Goal: Transaction & Acquisition: Purchase product/service

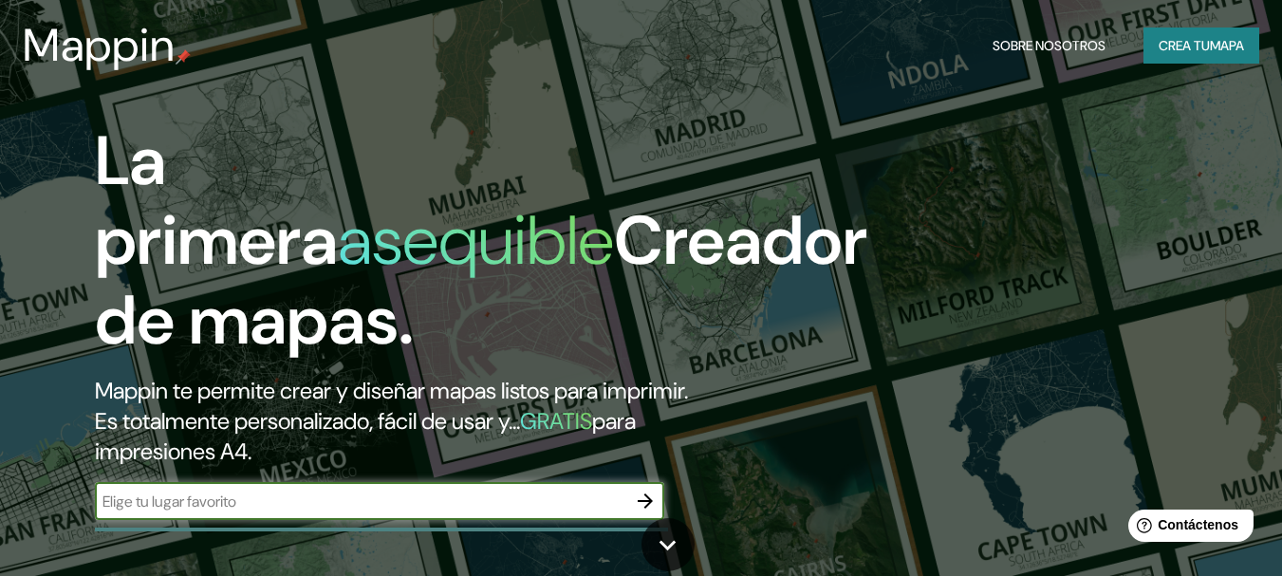
click at [251, 500] on input "text" at bounding box center [360, 501] width 531 height 22
type input "CORDOBA"
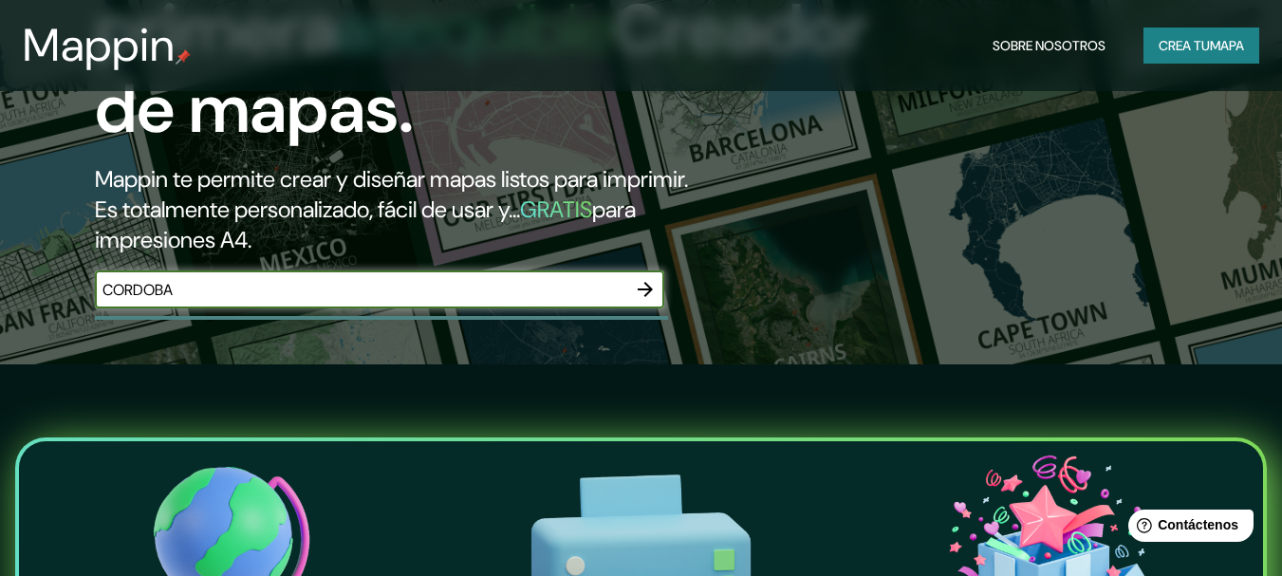
scroll to position [261, 0]
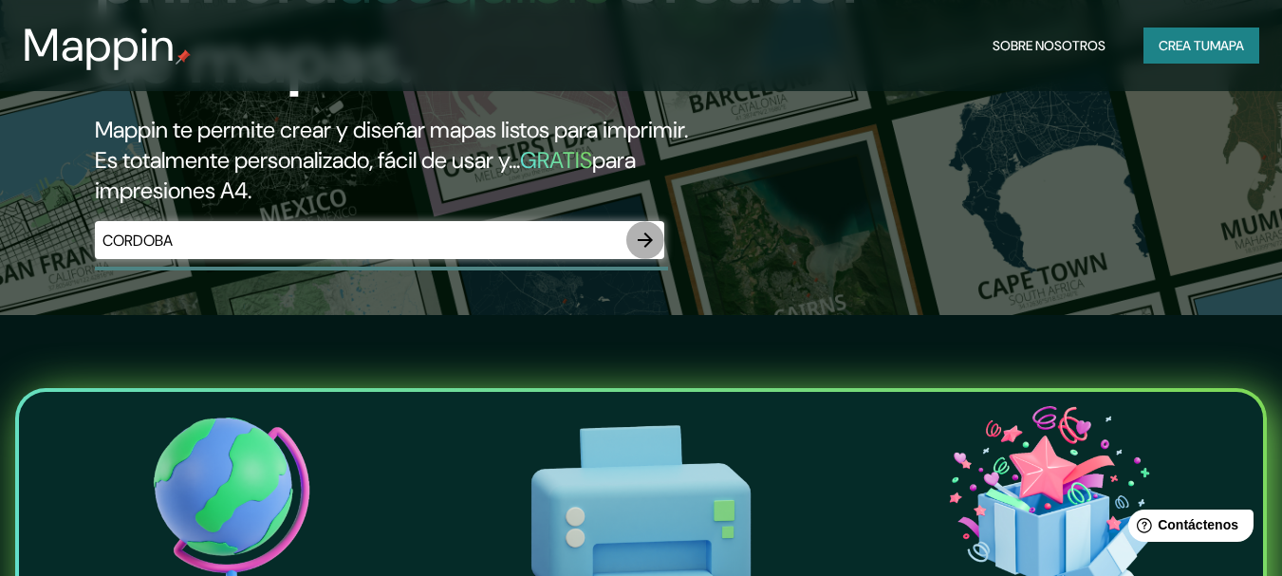
click at [640, 242] on icon "button" at bounding box center [645, 240] width 23 height 23
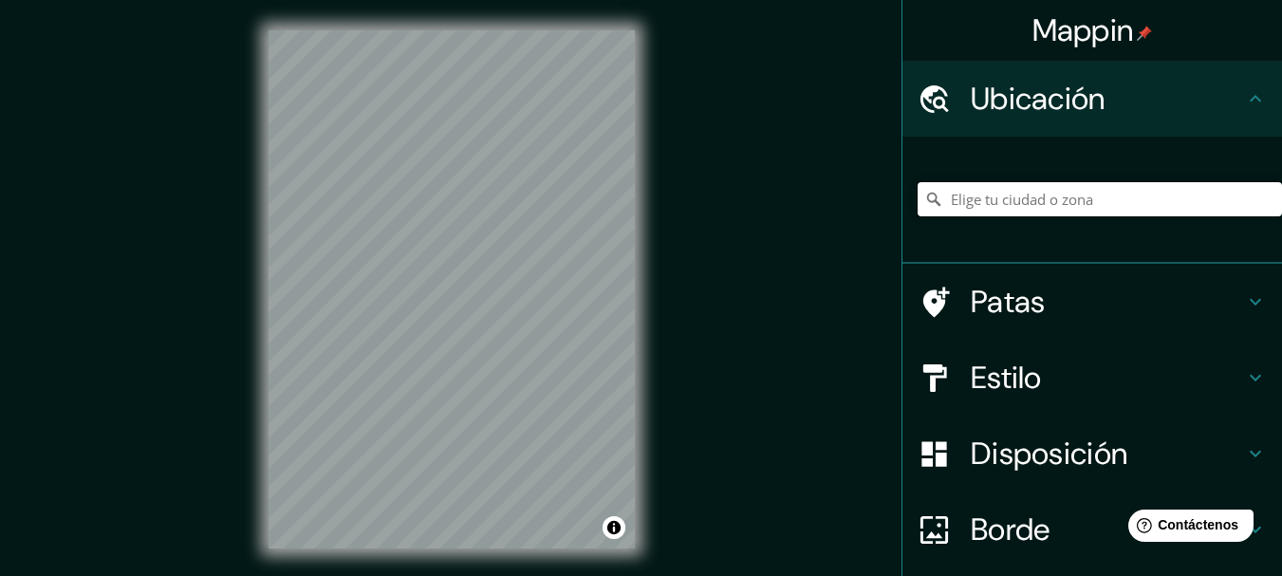
click at [990, 201] on input "Elige tu ciudad o zona" at bounding box center [1099, 199] width 364 height 34
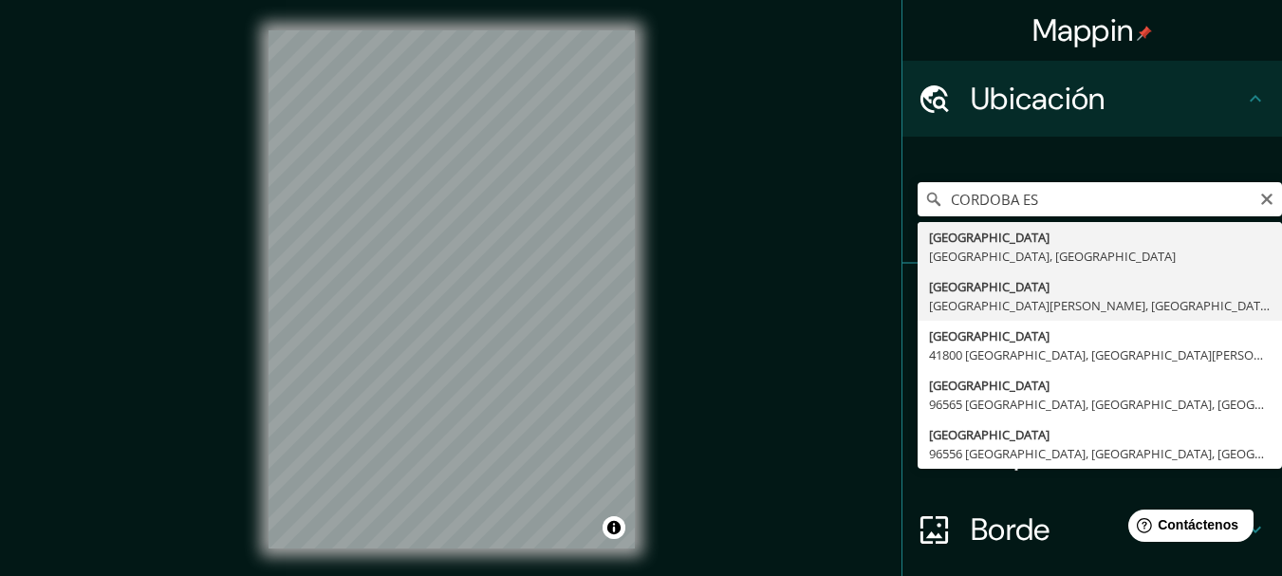
type input "[GEOGRAPHIC_DATA], [GEOGRAPHIC_DATA][PERSON_NAME], [GEOGRAPHIC_DATA]"
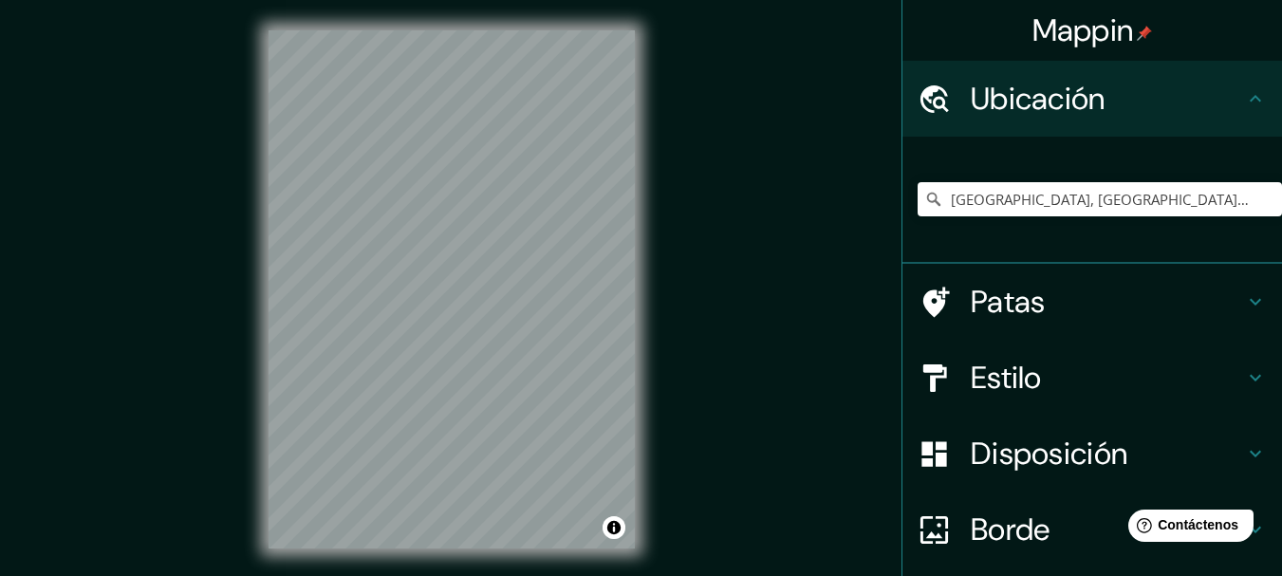
click at [1244, 296] on icon at bounding box center [1255, 301] width 23 height 23
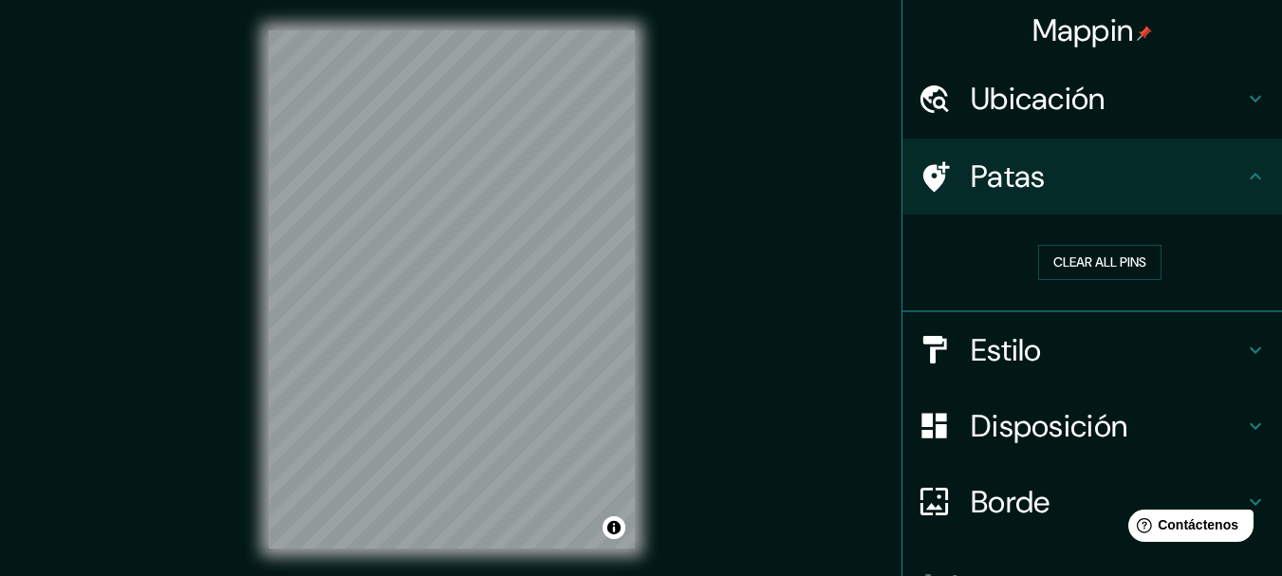
click at [1244, 352] on icon at bounding box center [1255, 350] width 23 height 23
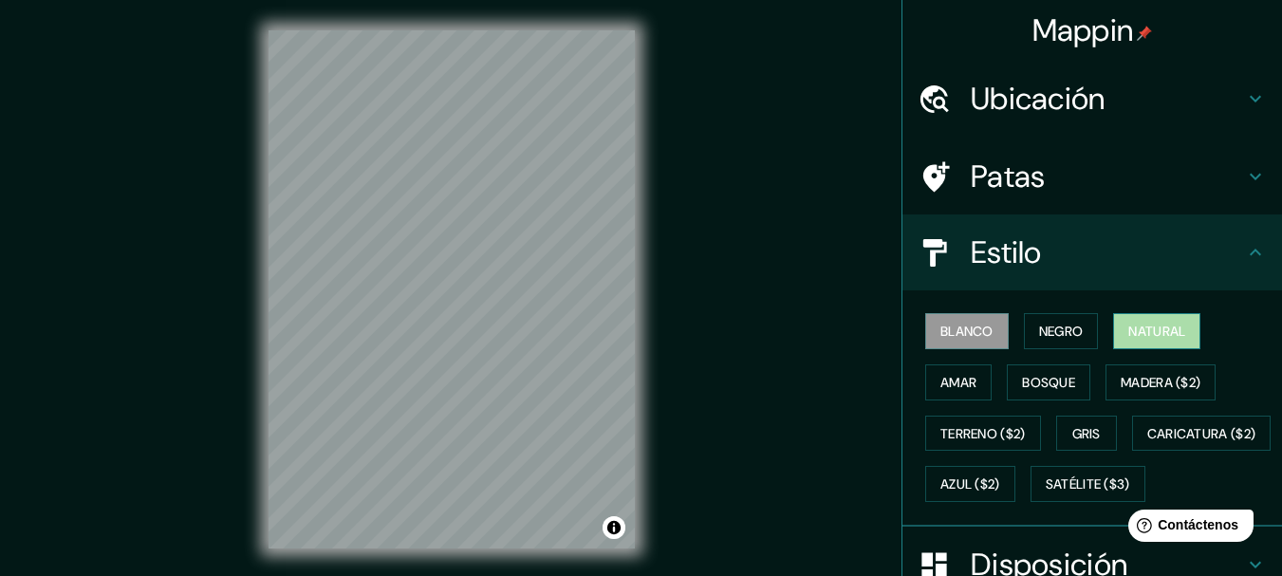
click at [1177, 331] on font "Natural" at bounding box center [1156, 331] width 57 height 17
click at [970, 334] on font "Blanco" at bounding box center [966, 331] width 53 height 17
click at [1043, 325] on font "Negro" at bounding box center [1061, 331] width 45 height 17
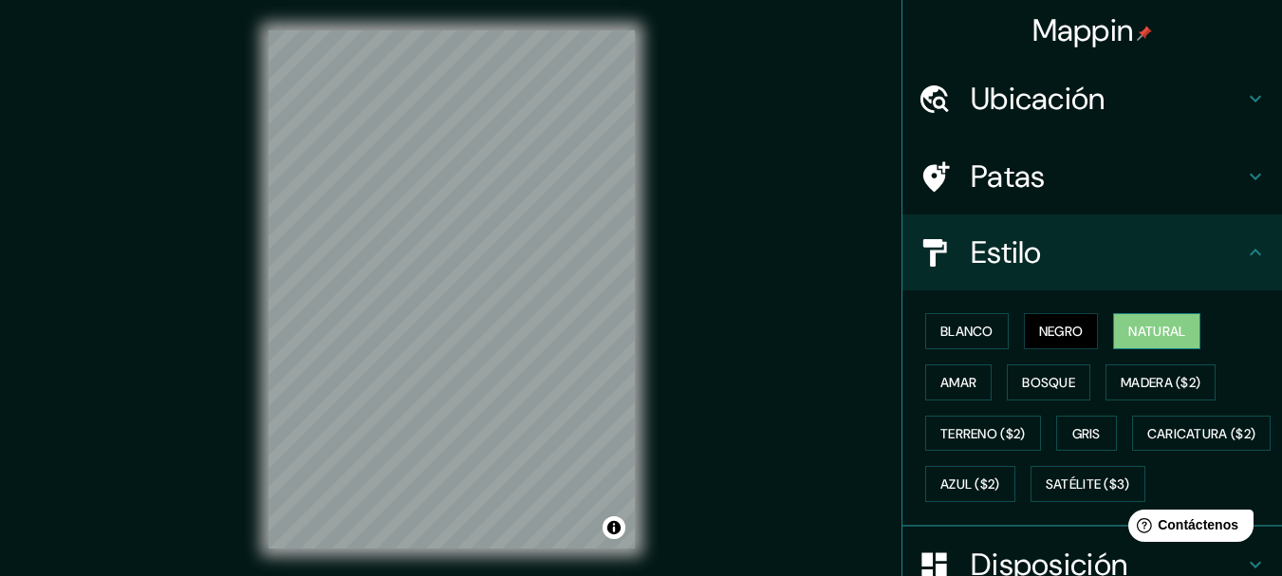
click at [1151, 328] on font "Natural" at bounding box center [1156, 331] width 57 height 17
click at [940, 336] on font "Blanco" at bounding box center [966, 331] width 53 height 17
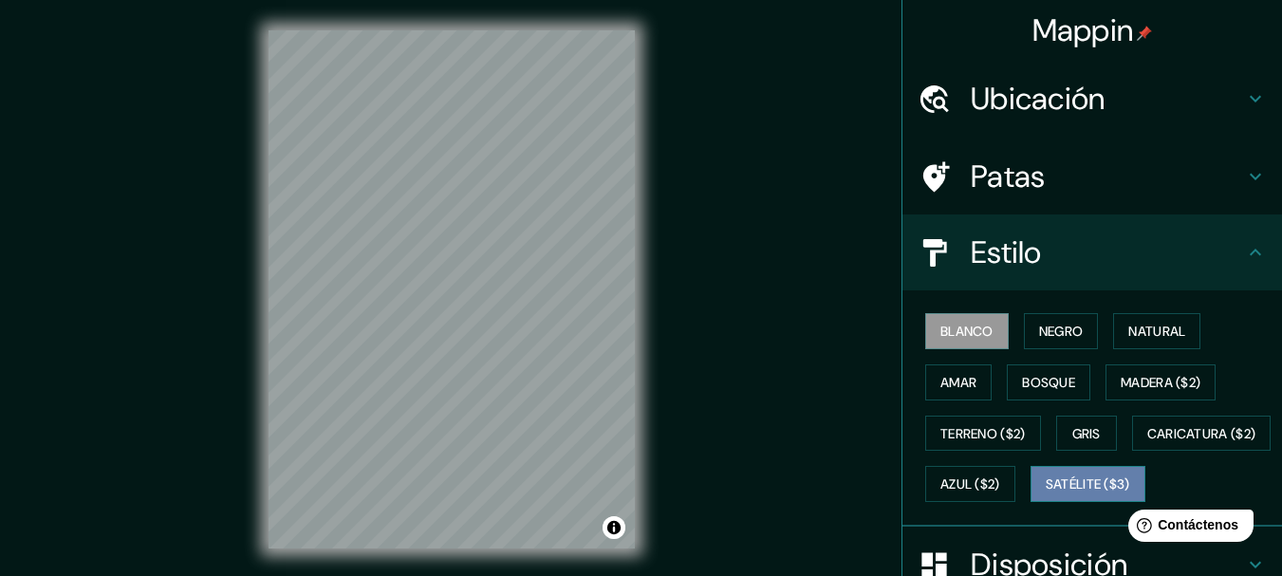
click at [1045, 493] on font "Satélite ($3)" at bounding box center [1087, 484] width 84 height 17
click at [963, 334] on font "Blanco" at bounding box center [966, 331] width 53 height 17
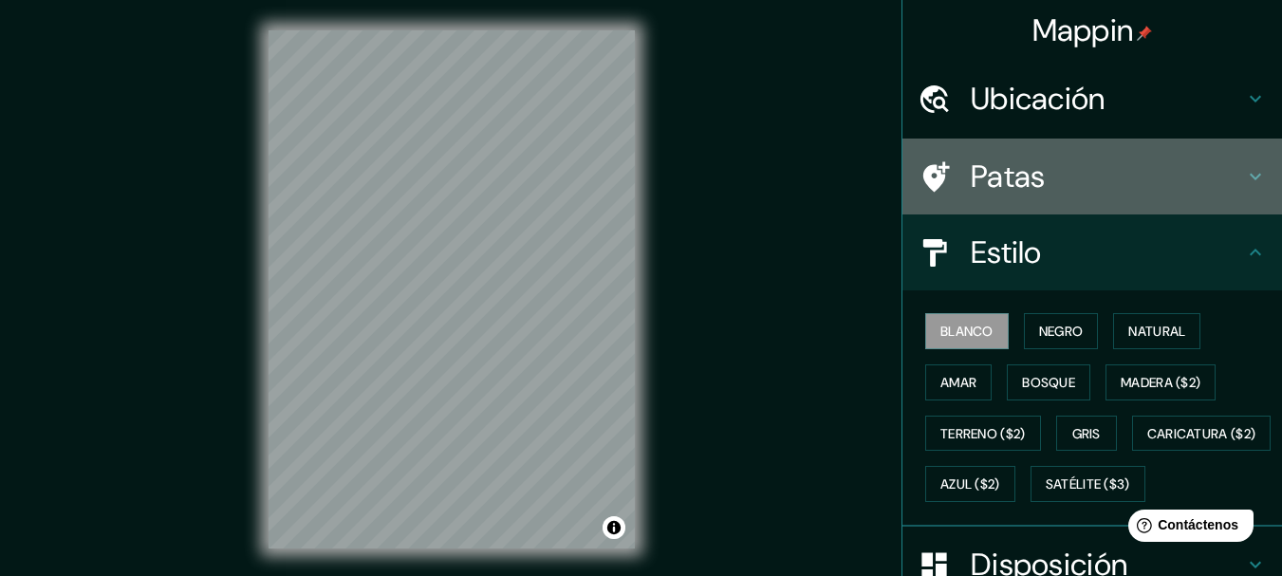
click at [1246, 176] on icon at bounding box center [1255, 176] width 23 height 23
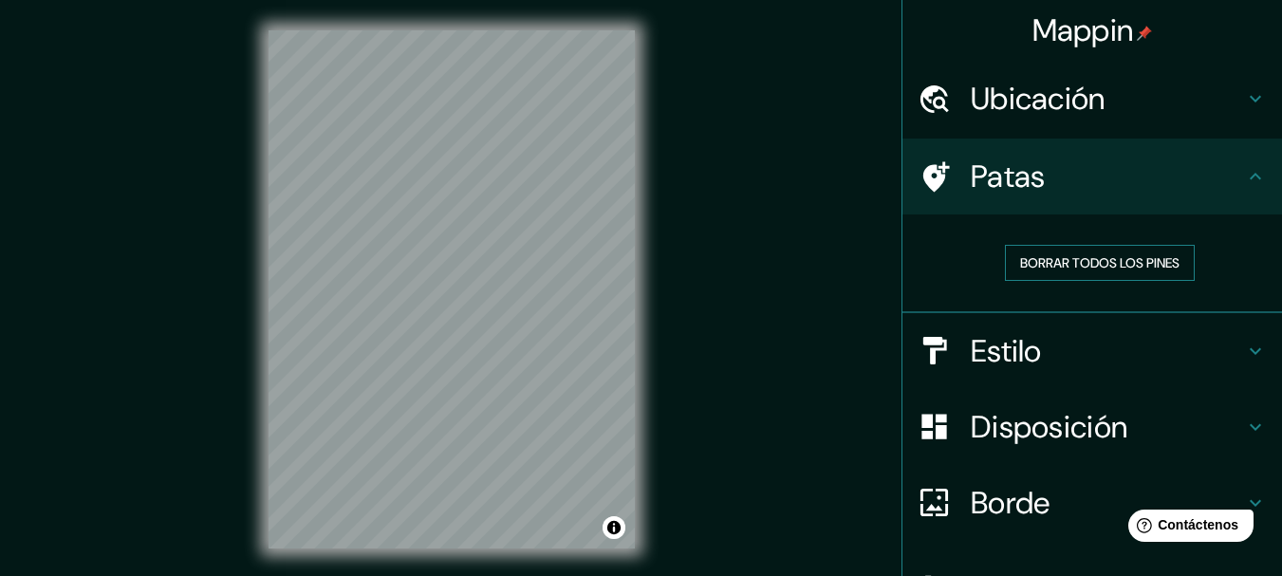
click at [1122, 256] on font "Borrar todos los pines" at bounding box center [1099, 262] width 159 height 17
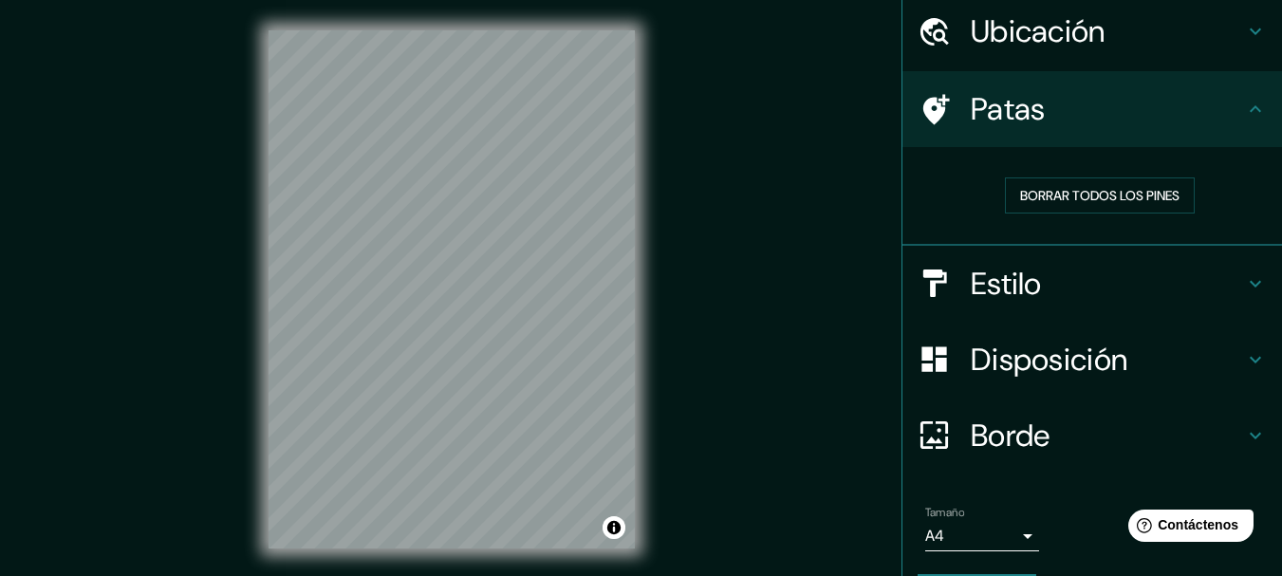
scroll to position [123, 0]
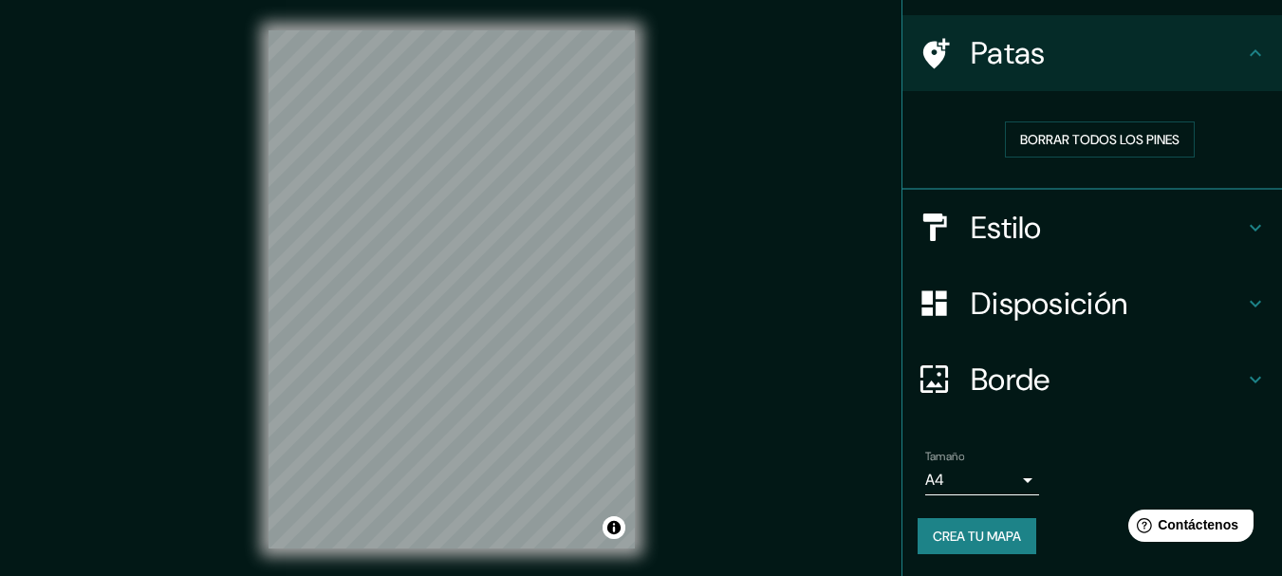
click at [1094, 301] on font "Disposición" at bounding box center [1048, 304] width 157 height 40
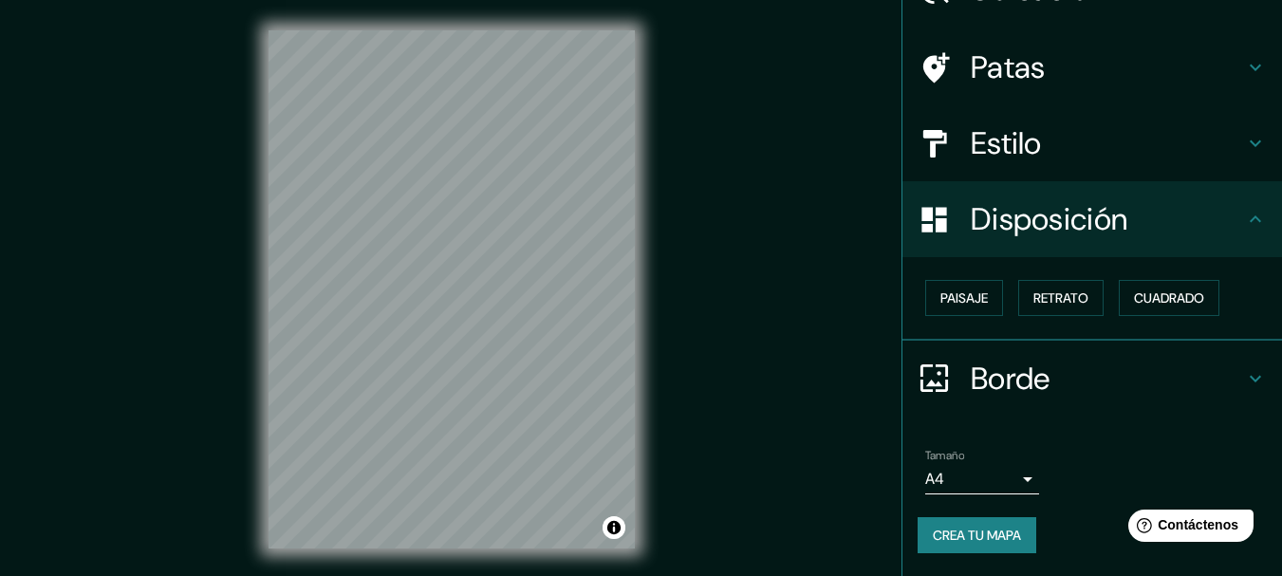
scroll to position [108, 0]
click at [979, 306] on button "Paisaje" at bounding box center [964, 299] width 78 height 36
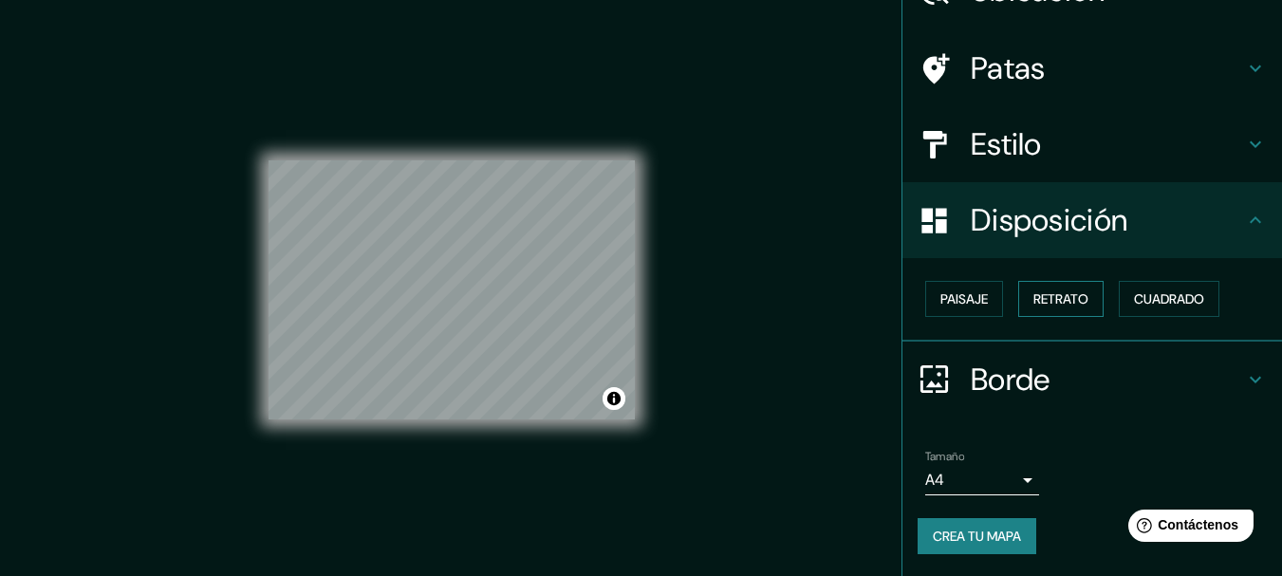
click at [1051, 301] on font "Retrato" at bounding box center [1060, 298] width 55 height 17
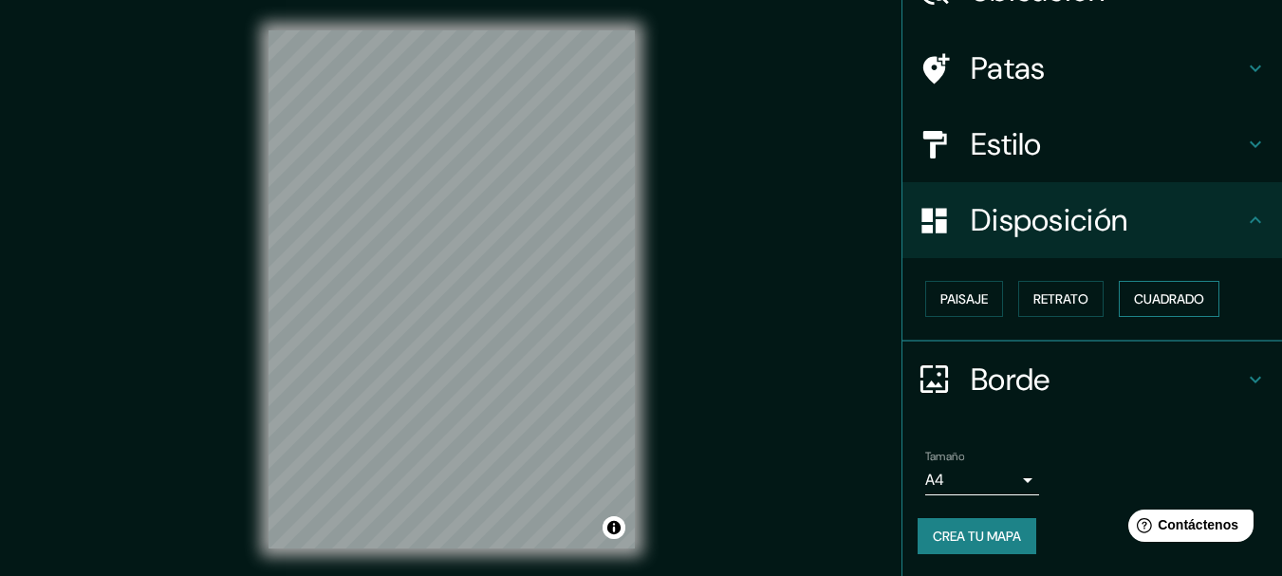
click at [1150, 299] on font "Cuadrado" at bounding box center [1169, 298] width 70 height 17
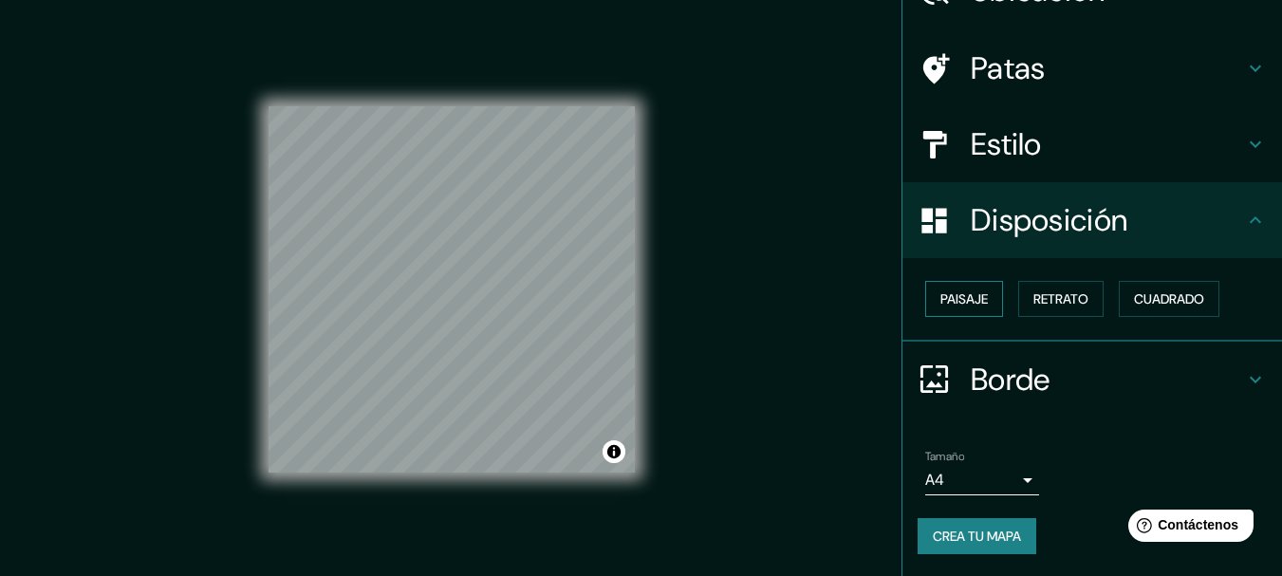
click at [972, 302] on font "Paisaje" at bounding box center [963, 298] width 47 height 17
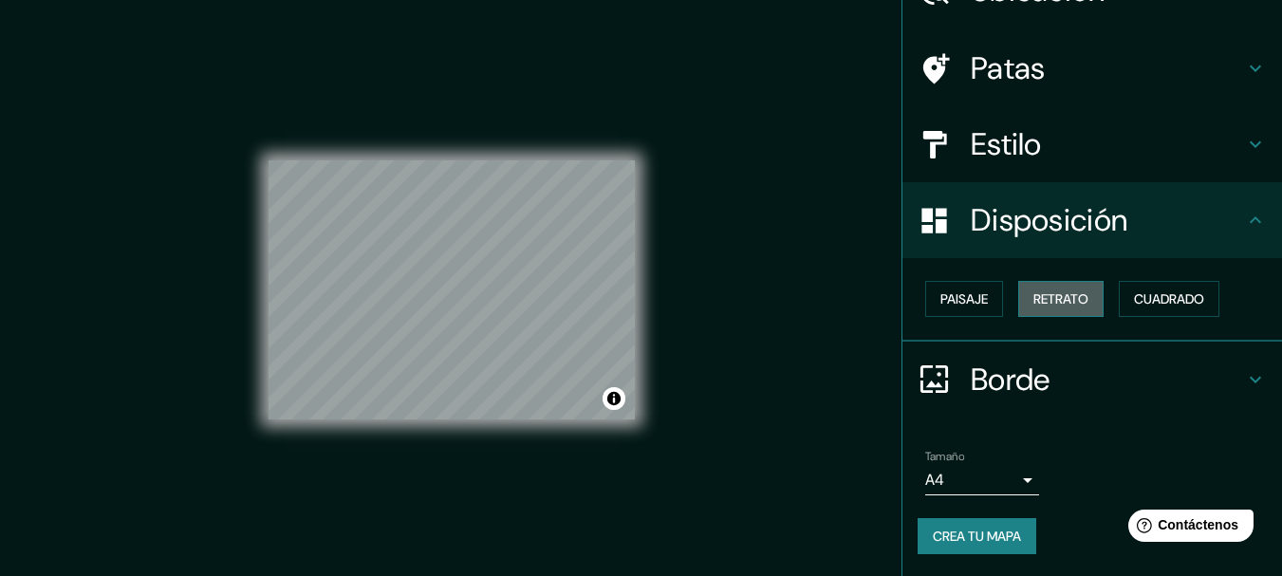
click at [1041, 299] on font "Retrato" at bounding box center [1060, 298] width 55 height 17
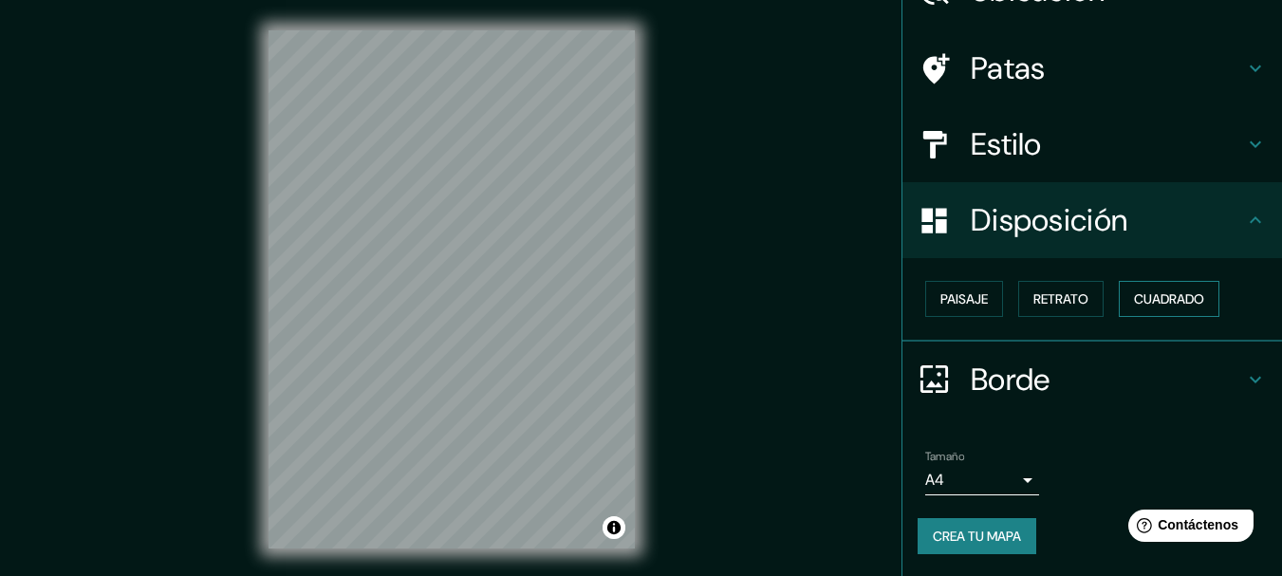
click at [1163, 295] on font "Cuadrado" at bounding box center [1169, 298] width 70 height 17
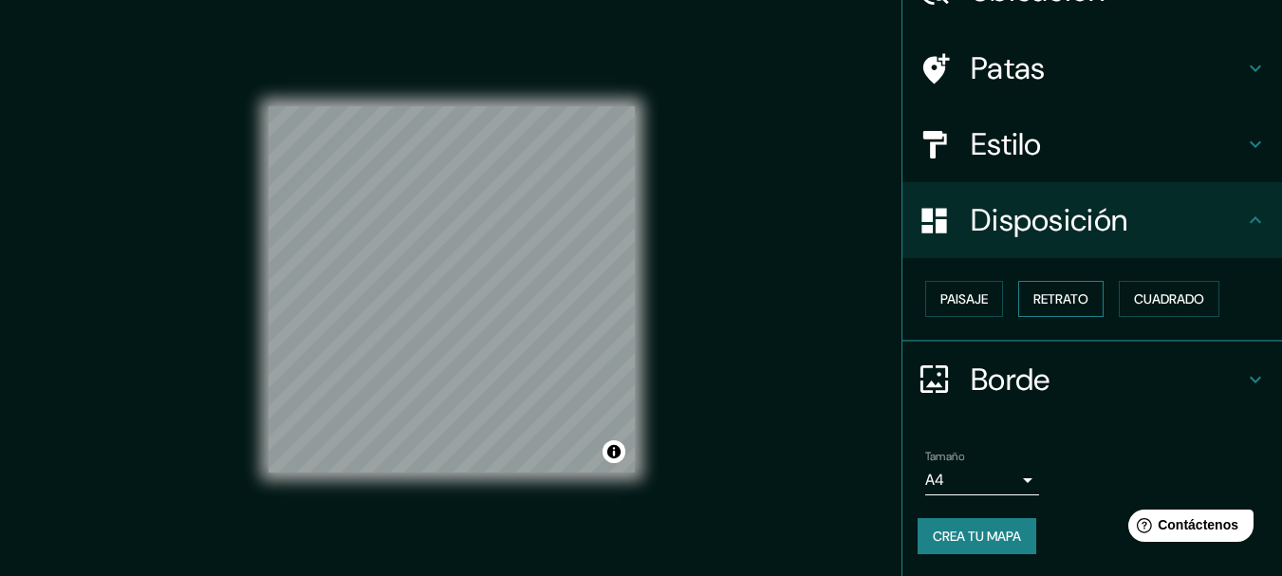
click at [1060, 296] on font "Retrato" at bounding box center [1060, 298] width 55 height 17
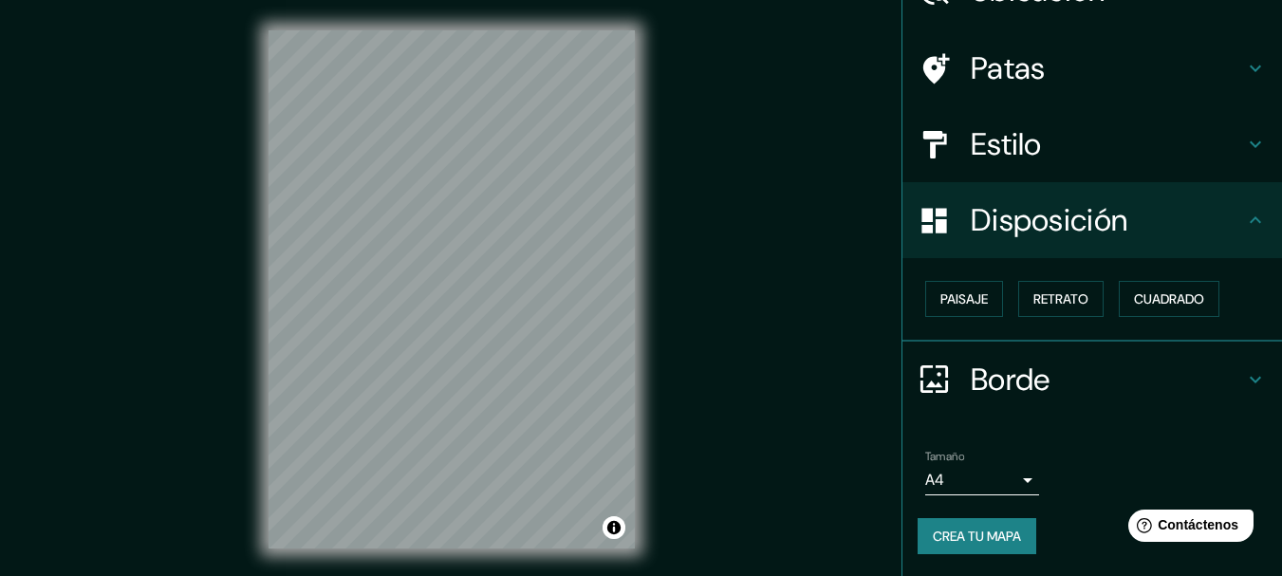
click at [1037, 372] on font "Borde" at bounding box center [1010, 380] width 80 height 40
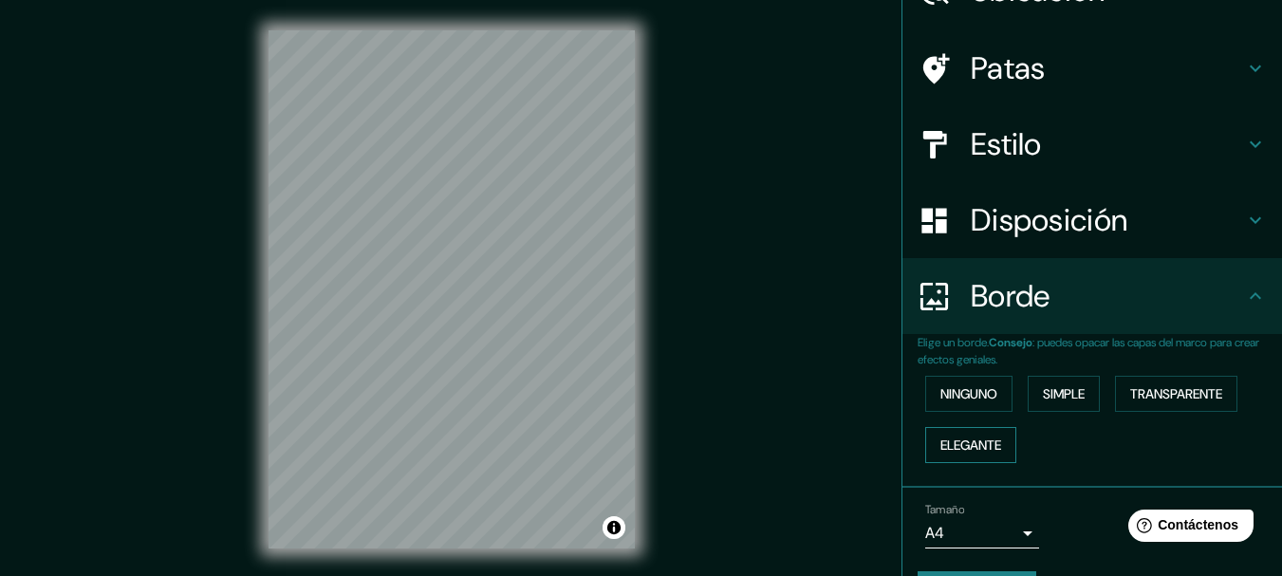
click at [961, 444] on font "Elegante" at bounding box center [970, 444] width 61 height 17
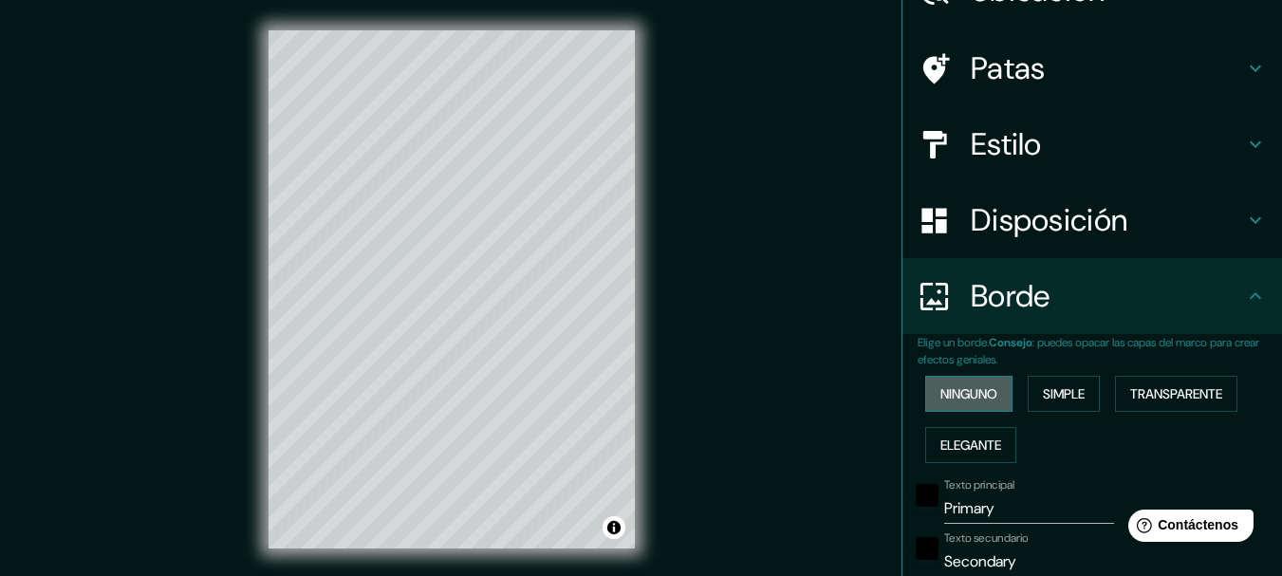
click at [965, 405] on font "Ninguno" at bounding box center [968, 393] width 57 height 25
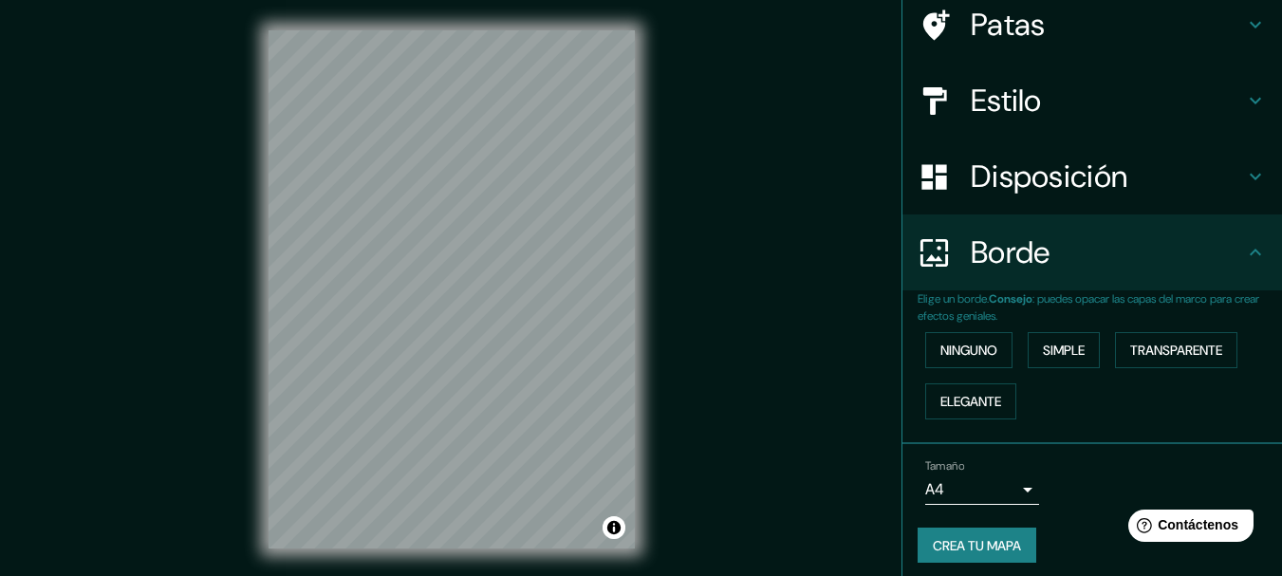
scroll to position [161, 0]
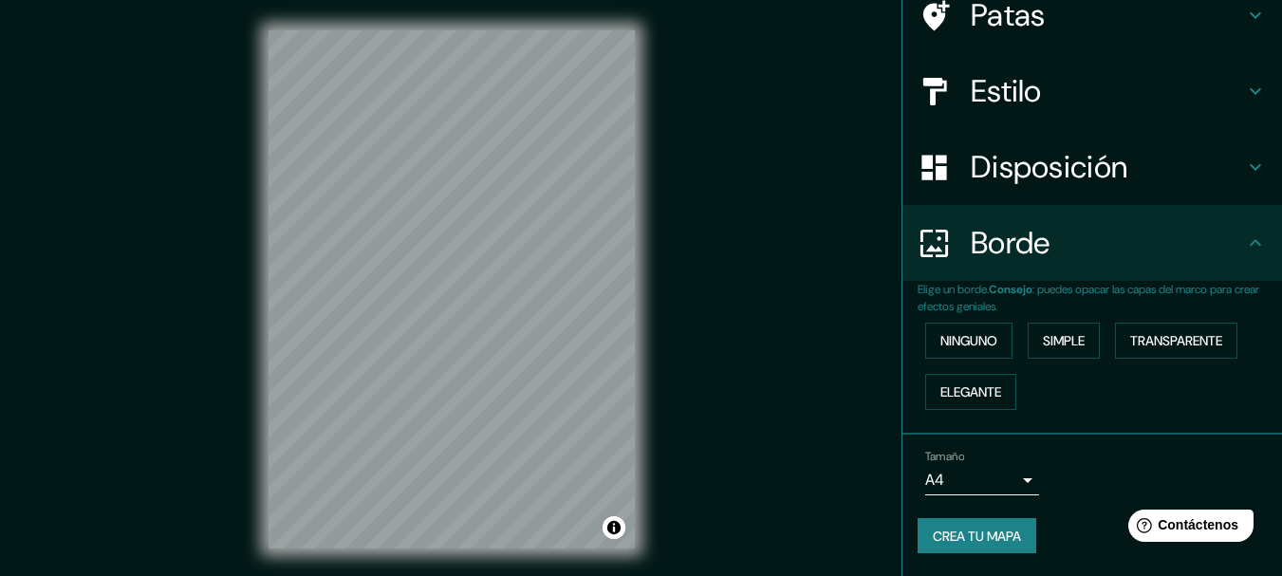
click at [1002, 478] on body "Mappin Ubicación [GEOGRAPHIC_DATA], [GEOGRAPHIC_DATA][PERSON_NAME], [GEOGRAPHIC…" at bounding box center [641, 288] width 1282 height 576
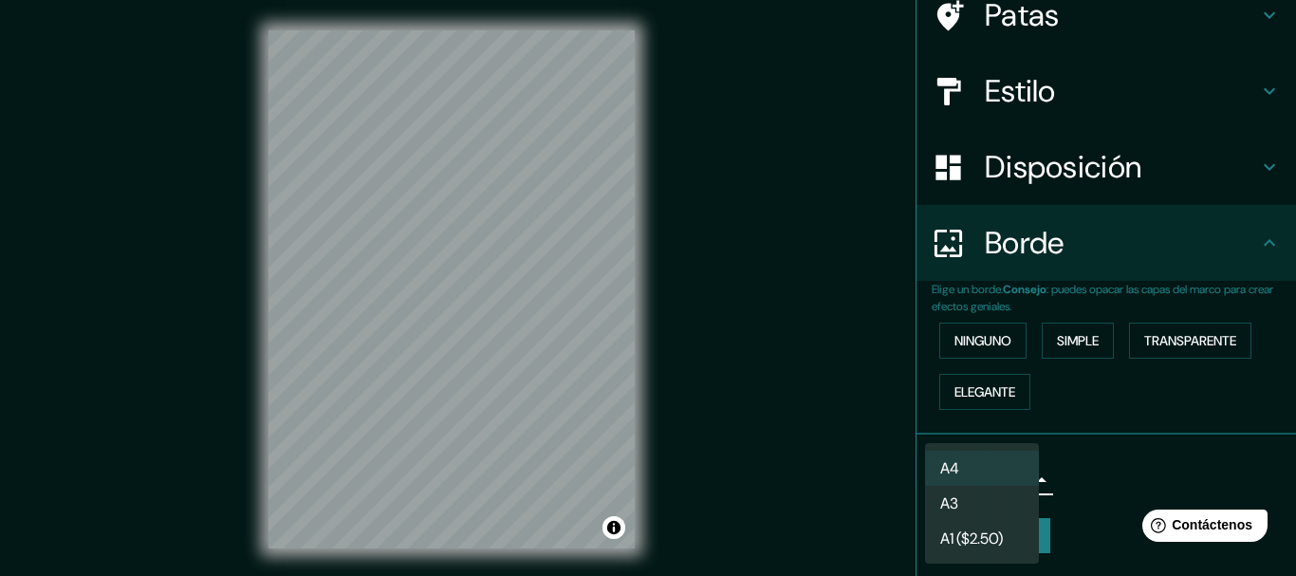
click at [996, 542] on font "A1 ($2.50)" at bounding box center [971, 538] width 63 height 20
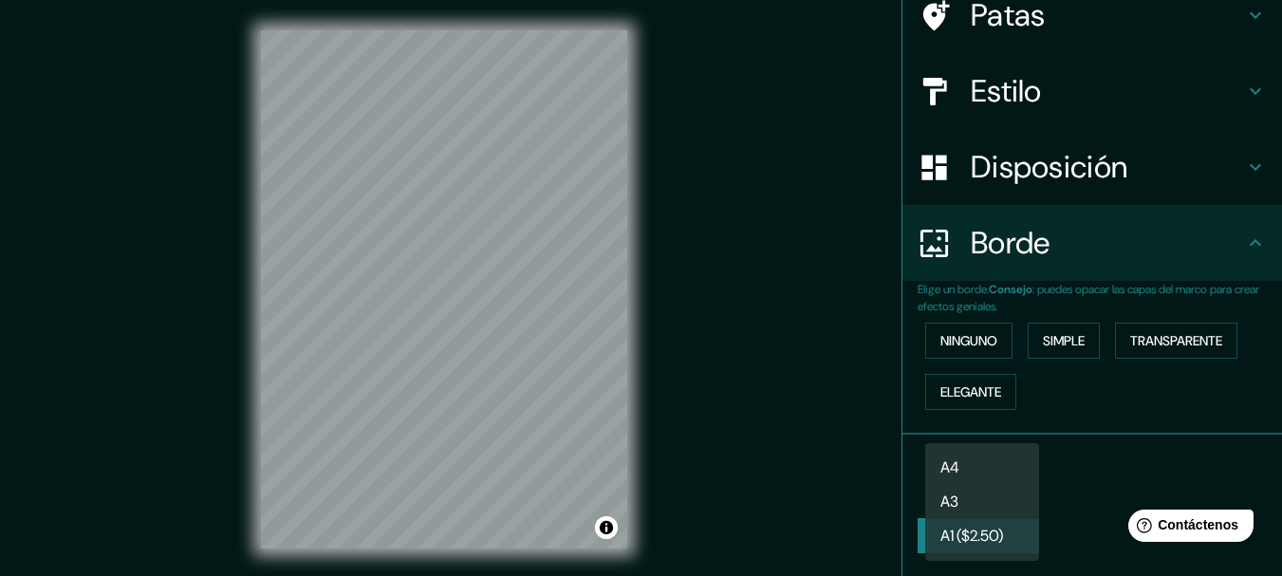
click at [999, 480] on body "Mappin Ubicación [GEOGRAPHIC_DATA], [GEOGRAPHIC_DATA][PERSON_NAME], [GEOGRAPHIC…" at bounding box center [641, 288] width 1282 height 576
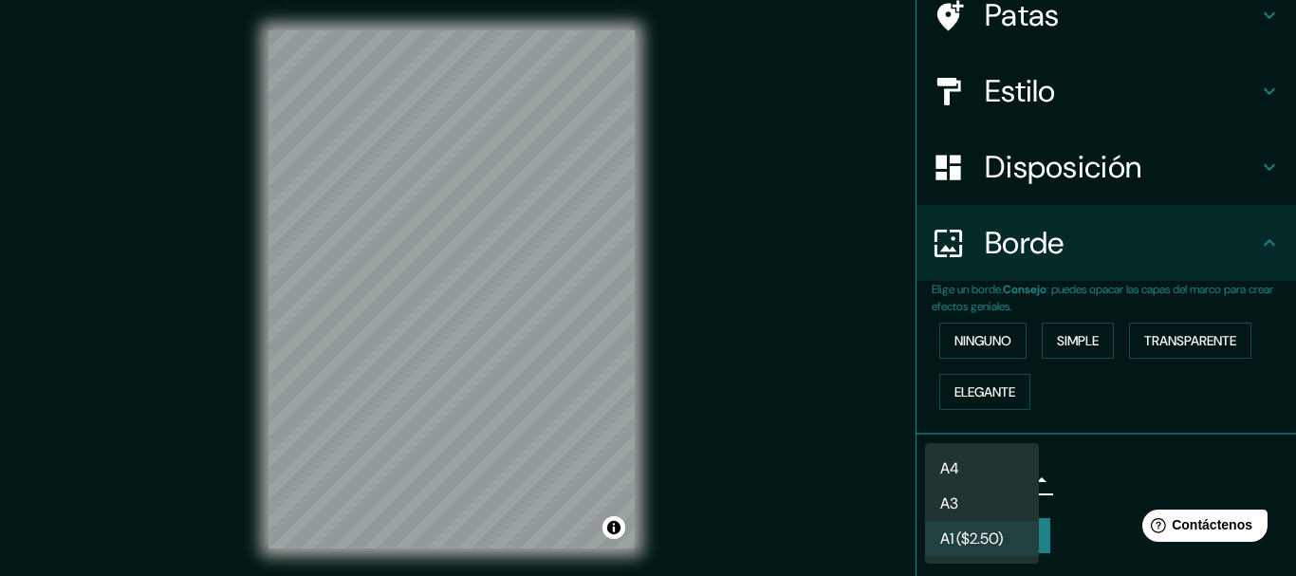
click at [995, 507] on li "A3" at bounding box center [982, 503] width 114 height 35
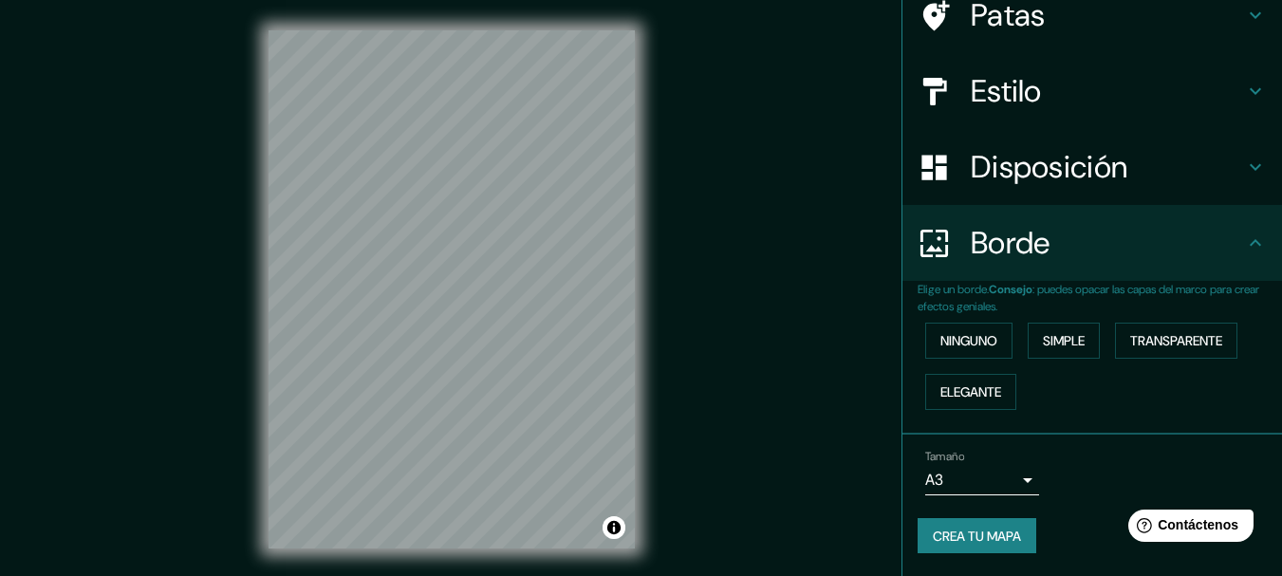
click at [951, 532] on font "Crea tu mapa" at bounding box center [977, 535] width 88 height 17
click at [969, 532] on font "Crea tu mapa" at bounding box center [977, 535] width 88 height 17
click at [613, 529] on button "Activar o desactivar atribución" at bounding box center [613, 527] width 23 height 23
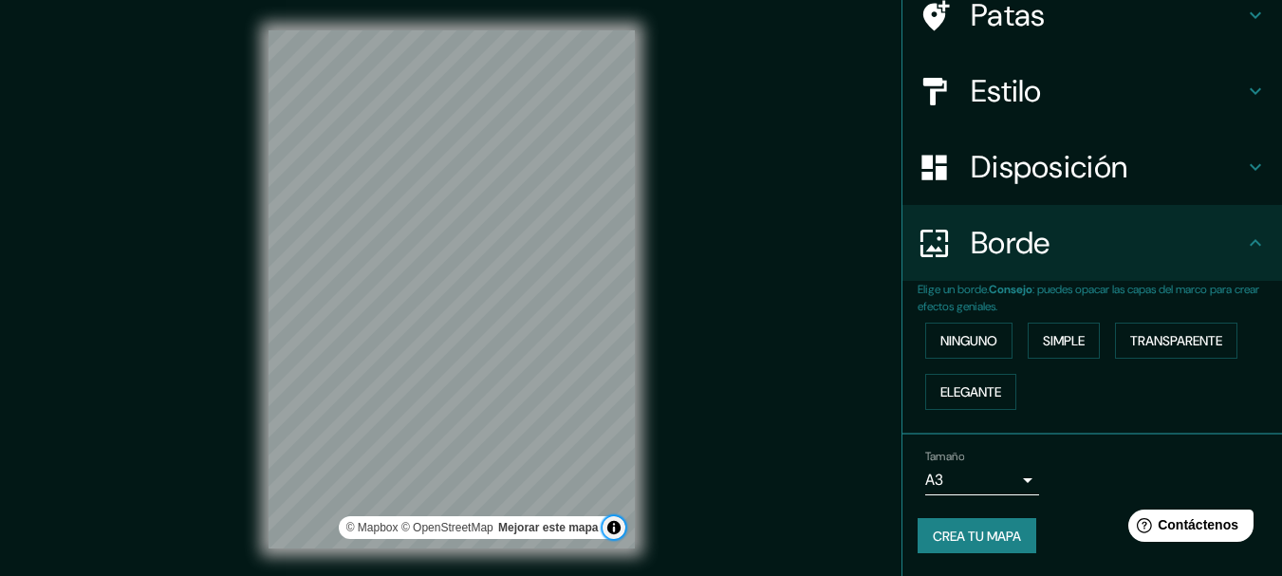
click at [613, 529] on button "Activar o desactivar atribución" at bounding box center [613, 527] width 23 height 23
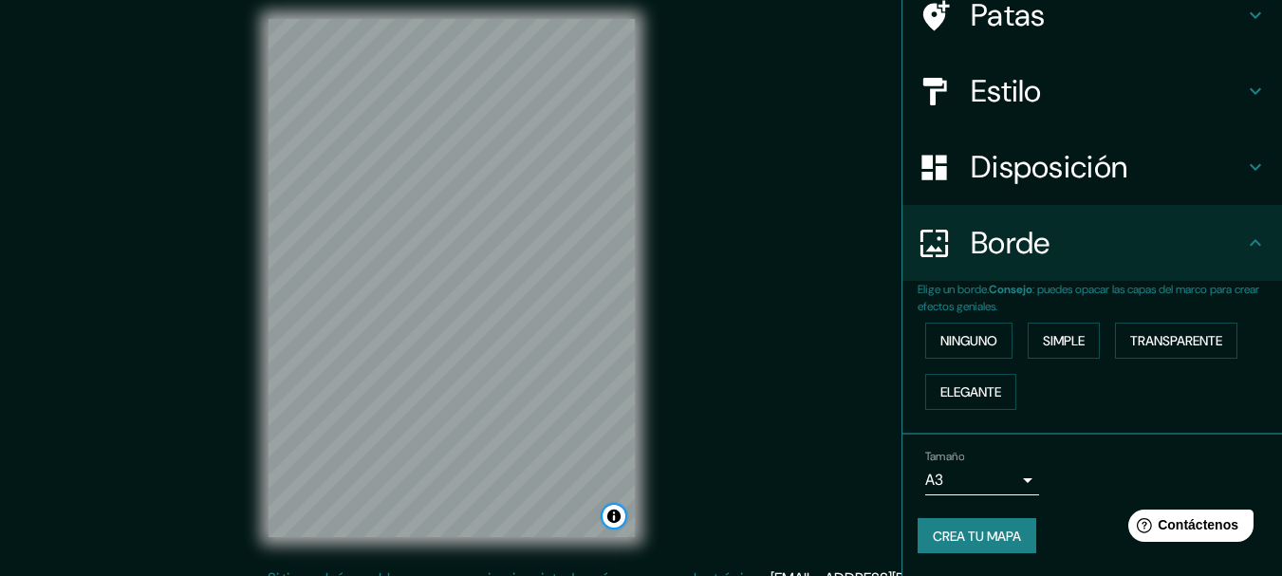
scroll to position [33, 0]
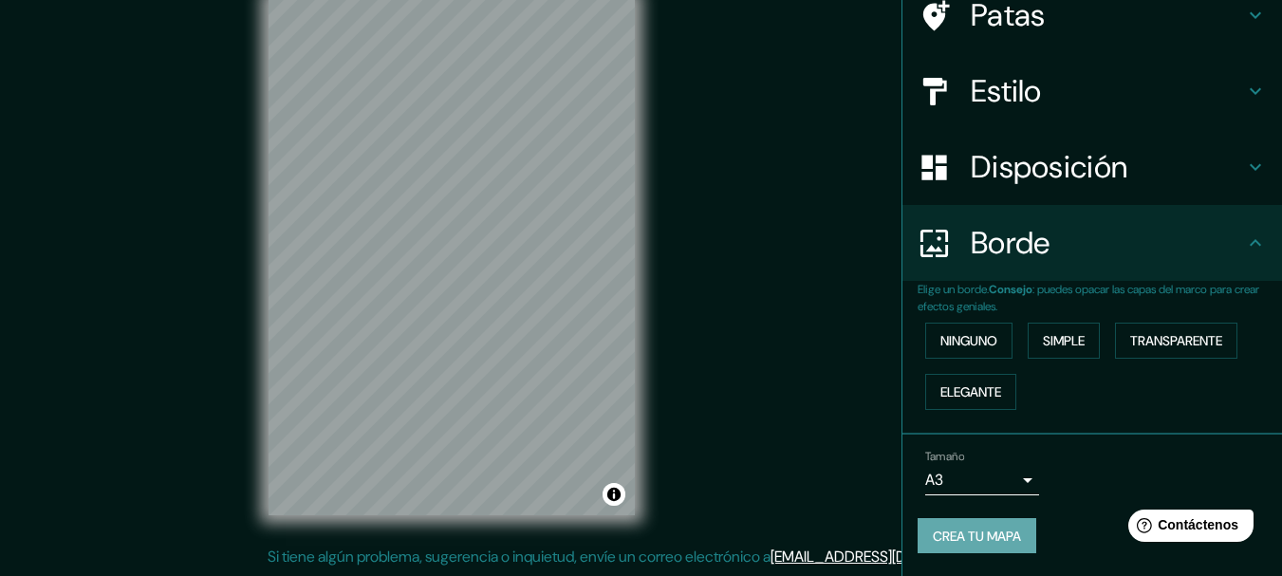
click at [962, 539] on font "Crea tu mapa" at bounding box center [977, 535] width 88 height 17
click at [1244, 245] on icon at bounding box center [1255, 242] width 23 height 23
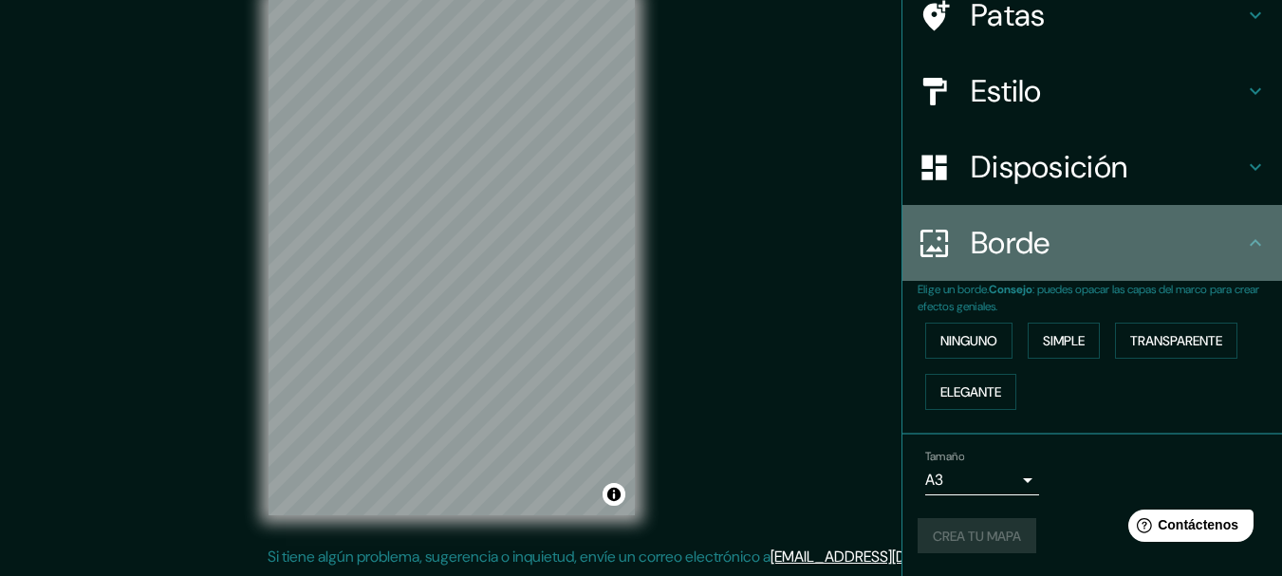
click at [1244, 245] on icon at bounding box center [1255, 242] width 23 height 23
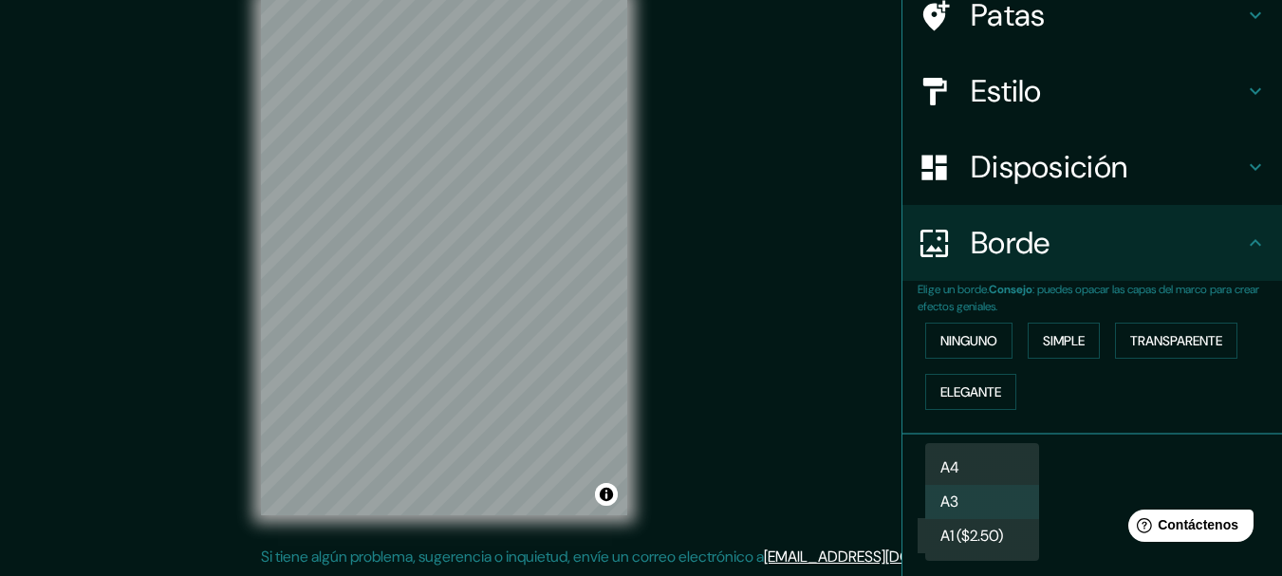
click at [993, 483] on body "Mappin Ubicación [GEOGRAPHIC_DATA], [GEOGRAPHIC_DATA][PERSON_NAME], [GEOGRAPHIC…" at bounding box center [641, 255] width 1282 height 576
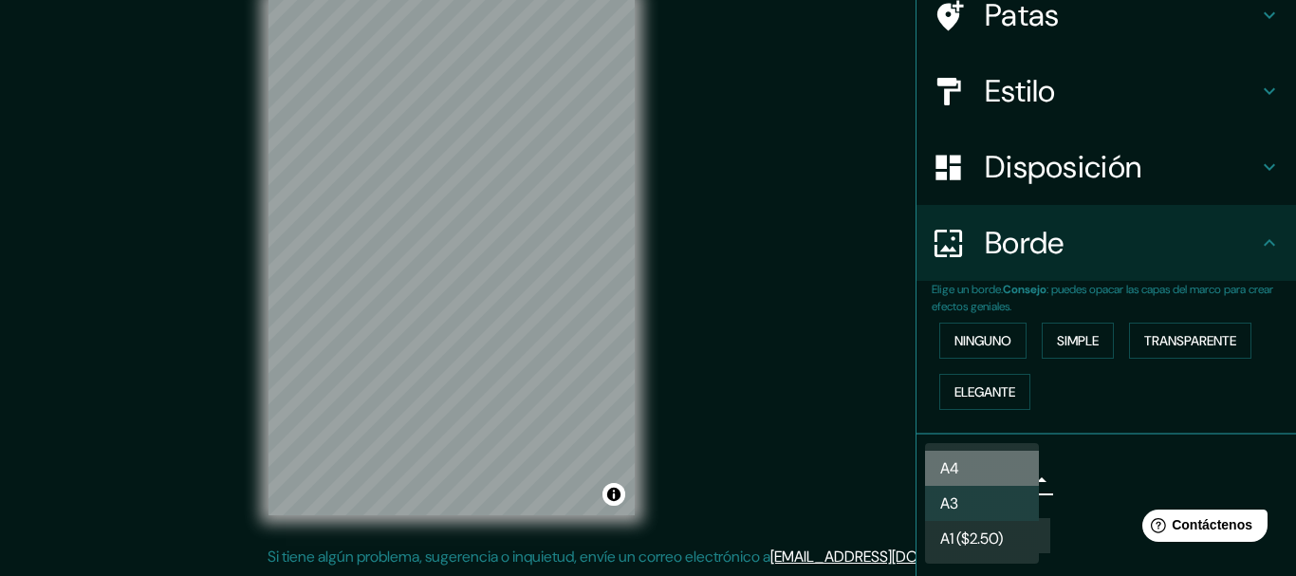
click at [975, 468] on li "A4" at bounding box center [982, 468] width 114 height 35
type input "single"
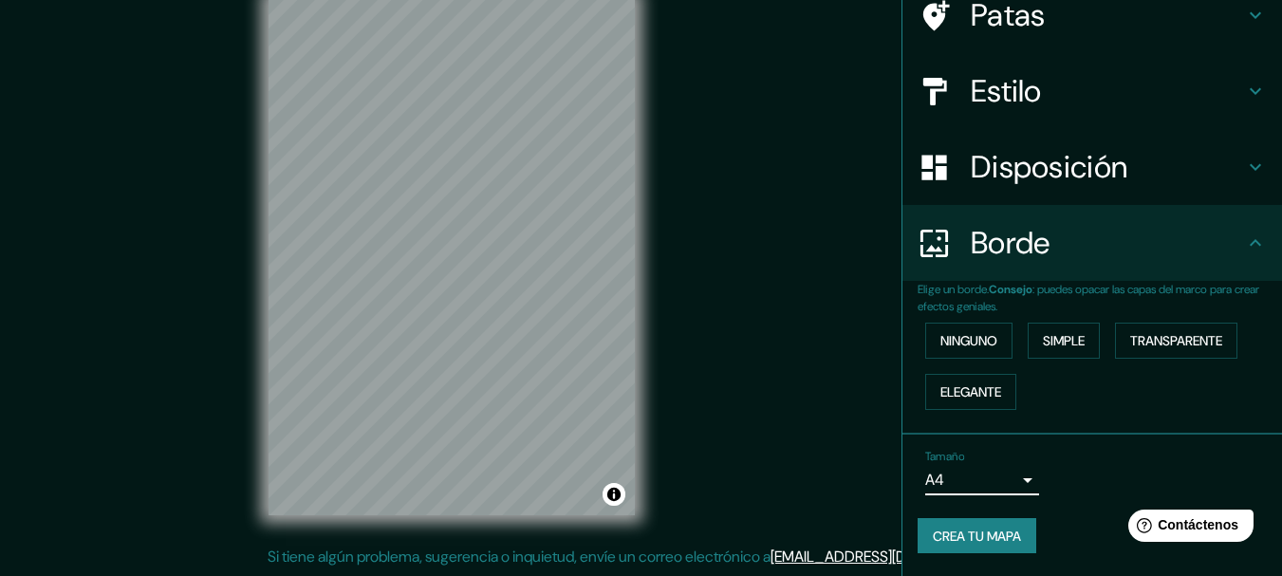
click at [983, 539] on font "Crea tu mapa" at bounding box center [977, 535] width 88 height 17
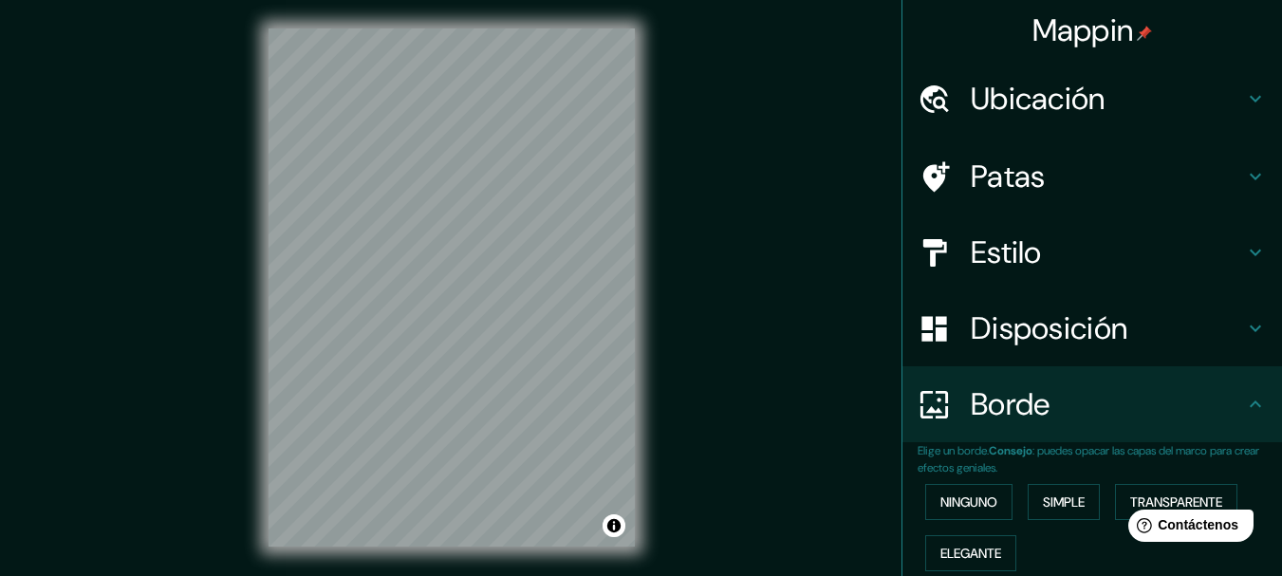
scroll to position [3, 0]
